Goal: Navigation & Orientation: Find specific page/section

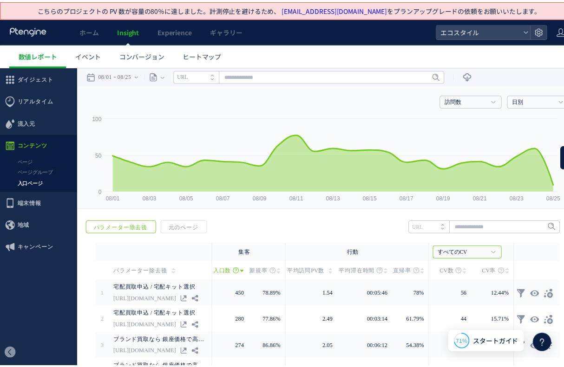
scroll to position [192, 0]
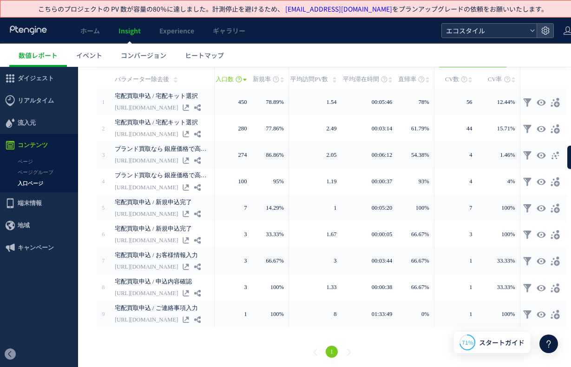
click at [447, 36] on span "エコスタイル" at bounding box center [484, 31] width 83 height 14
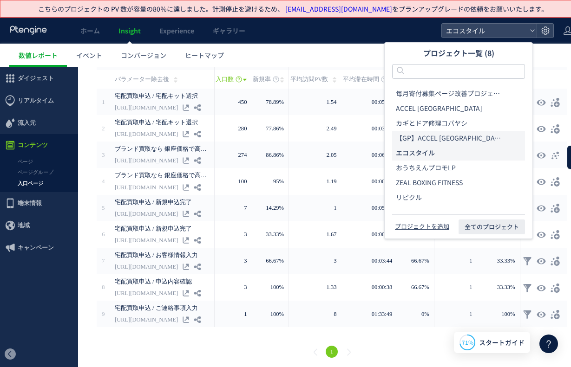
click at [444, 139] on span "【GP】ACCEL [GEOGRAPHIC_DATA]" at bounding box center [450, 138] width 108 height 9
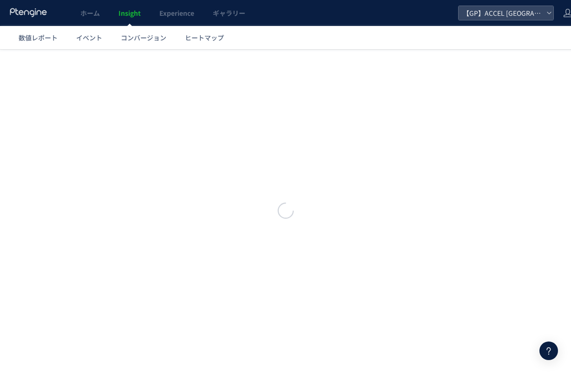
click at [484, 31] on div at bounding box center [285, 187] width 571 height 374
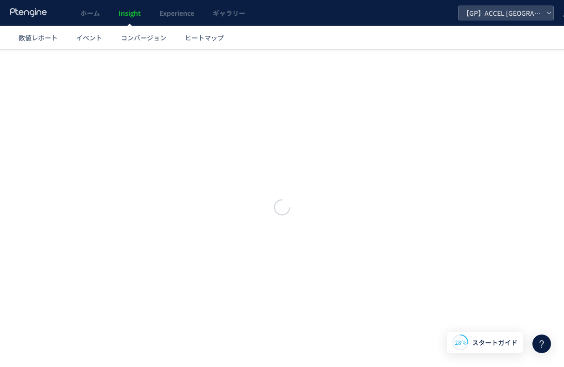
click at [486, 22] on header "ホーム Insight Experience ギャラリー 【GP】ACCEL [GEOGRAPHIC_DATA]" at bounding box center [292, 13] width 585 height 26
click at [493, 7] on span "【GP】ACCEL [GEOGRAPHIC_DATA]" at bounding box center [501, 13] width 83 height 14
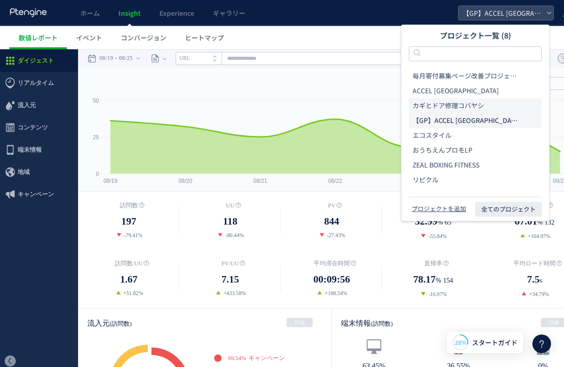
click at [470, 106] on span "カギとドア修理コバヤシ" at bounding box center [447, 105] width 71 height 9
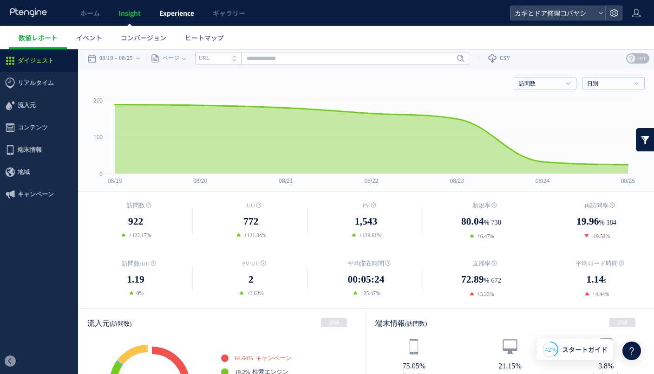
click at [179, 13] on span "Experience" at bounding box center [176, 12] width 35 height 9
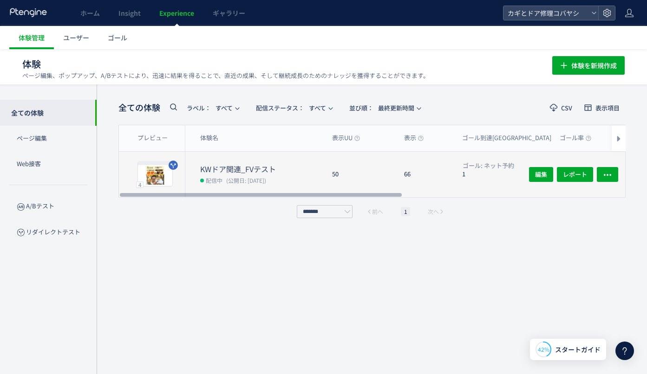
click at [296, 177] on dd "配信中 (公開日: [DATE])" at bounding box center [262, 180] width 124 height 12
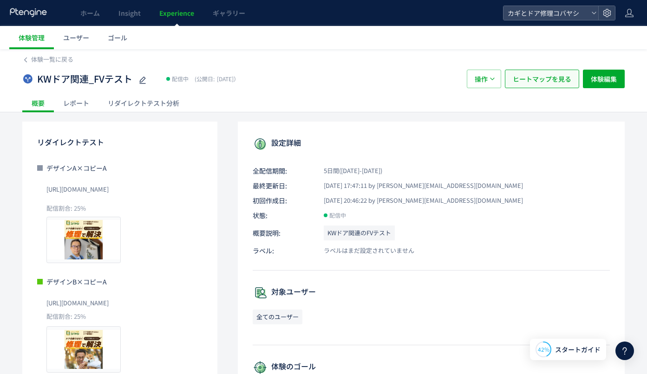
click at [543, 80] on span "ヒートマップを見る" at bounding box center [541, 79] width 58 height 19
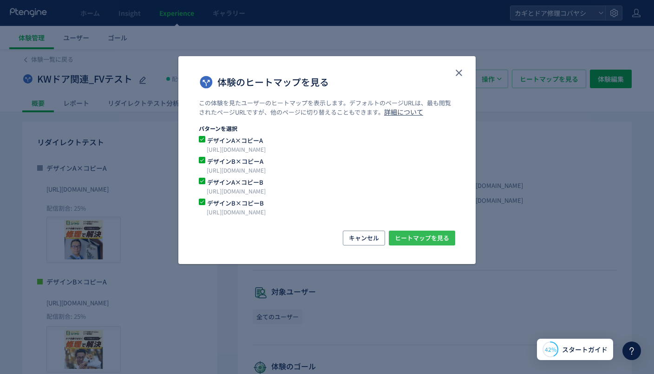
drag, startPoint x: 405, startPoint y: 233, endPoint x: 415, endPoint y: 230, distance: 10.6
click at [405, 233] on span "ヒートマップを見る" at bounding box center [422, 238] width 54 height 15
